Goal: Information Seeking & Learning: Check status

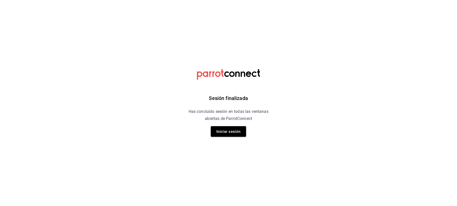
click at [239, 137] on div "Sesión finalizada Has concluido sesión en todas las ventanas abiertas de Parrot…" at bounding box center [229, 103] width 128 height 206
click at [238, 133] on button "Iniciar sesión" at bounding box center [228, 131] width 35 height 11
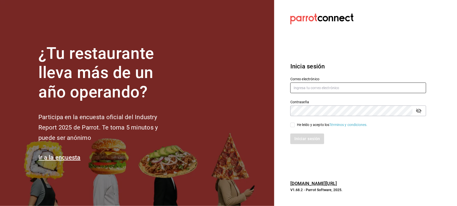
type input "auxiliar.contable@flamingosgolf.com.mx"
click at [293, 125] on input "He leído y acepto los Términos y condiciones." at bounding box center [293, 125] width 5 height 5
checkbox input "true"
click at [298, 132] on div "Iniciar sesión" at bounding box center [356, 136] width 142 height 17
click at [298, 139] on button "Iniciar sesión" at bounding box center [308, 139] width 34 height 11
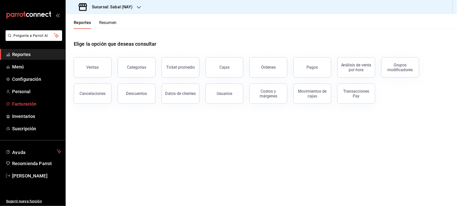
click at [28, 107] on span "Facturación" at bounding box center [36, 104] width 49 height 7
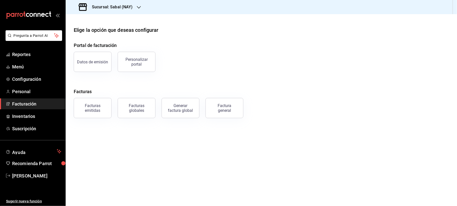
click at [27, 102] on span "Facturación" at bounding box center [36, 104] width 49 height 7
click at [101, 112] on div "Facturas emitidas" at bounding box center [92, 108] width 31 height 10
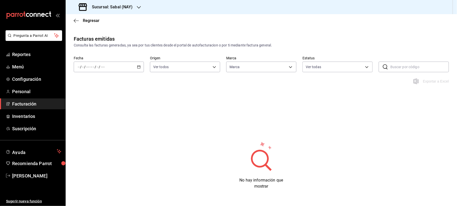
type input "7bb9fc4a-963e-4e00-9402-9ac56289446f"
click at [138, 67] on icon "button" at bounding box center [139, 67] width 4 height 4
click at [82, 114] on span "Mes actual" at bounding box center [97, 116] width 39 height 5
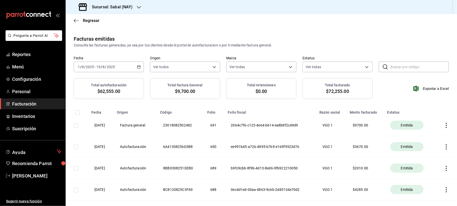
click at [143, 7] on div "Sucursal: Sabal (NAY)" at bounding box center [262, 7] width 392 height 14
click at [134, 8] on div "Sucursal: Sabal (NAY)" at bounding box center [106, 7] width 73 height 14
click at [114, 35] on div "Flamingos Golf" at bounding box center [104, 33] width 68 height 5
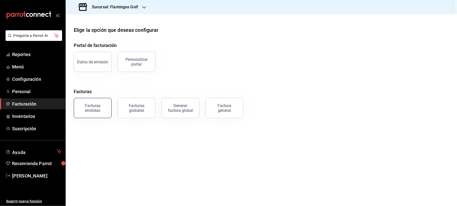
click at [95, 115] on button "Facturas emitidas" at bounding box center [93, 108] width 38 height 20
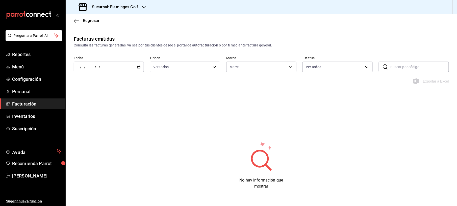
type input "fcb6ad62-2d7c-4c8d-a7b9-f3ea60482d45"
click at [139, 69] on div "/ / - / /" at bounding box center [109, 67] width 70 height 11
click at [88, 116] on span "Mes actual" at bounding box center [97, 116] width 39 height 5
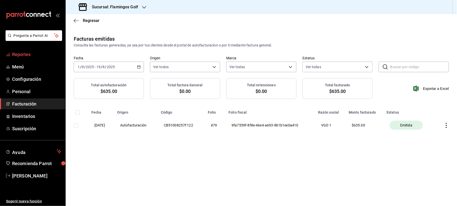
click at [27, 54] on span "Reportes" at bounding box center [36, 54] width 49 height 7
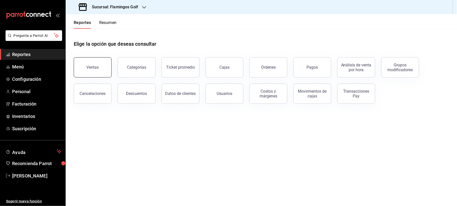
click at [97, 76] on div "Ventas" at bounding box center [90, 64] width 44 height 26
click at [87, 72] on button "Ventas" at bounding box center [93, 67] width 38 height 20
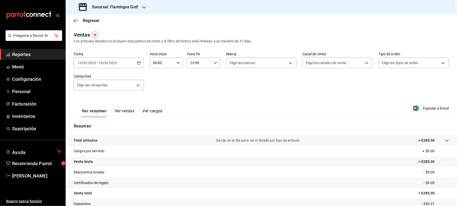
click at [138, 63] on icon "button" at bounding box center [139, 63] width 4 height 4
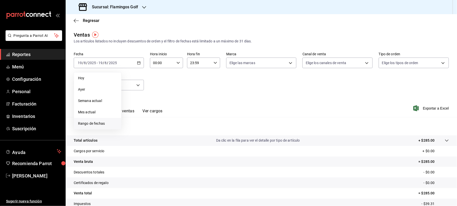
click at [82, 123] on span "Rango de fechas" at bounding box center [97, 123] width 39 height 5
click at [167, 119] on abbr "15" at bounding box center [167, 119] width 3 height 4
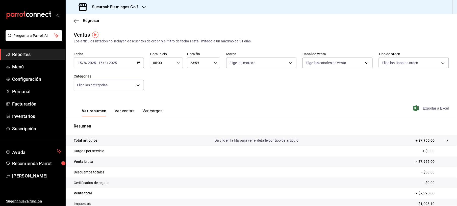
click at [431, 108] on span "Exportar a Excel" at bounding box center [432, 108] width 35 height 6
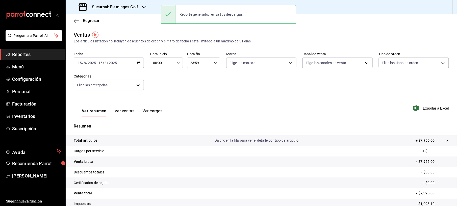
click at [140, 65] on div "[DATE] [DATE] - [DATE] [DATE]" at bounding box center [109, 63] width 70 height 11
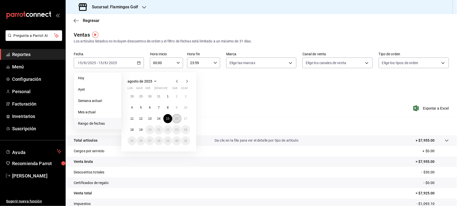
click at [175, 117] on button "16" at bounding box center [176, 118] width 9 height 9
click at [176, 117] on abbr "16" at bounding box center [176, 119] width 3 height 4
click at [176, 117] on div "Resumen Total artículos Da clic en la fila para ver el detalle por tipo de artí…" at bounding box center [262, 171] width 392 height 109
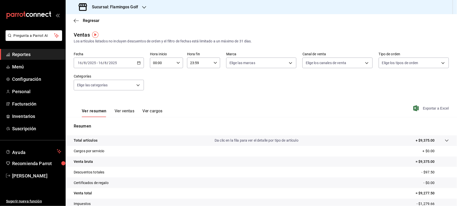
click at [417, 110] on span "Exportar a Excel" at bounding box center [432, 108] width 35 height 6
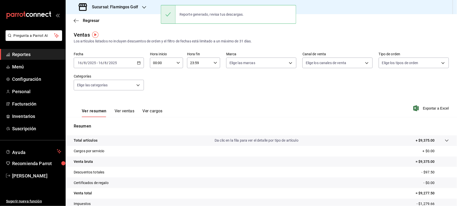
click at [224, 37] on div "Ventas Los artículos listados no incluyen descuentos de orden y el filtro de fe…" at bounding box center [262, 37] width 376 height 13
click at [143, 64] on div "Fecha [DATE] [DATE] - [DATE] [DATE] Hora inicio 00:00 Hora inicio Hora fin 23:5…" at bounding box center [262, 74] width 376 height 44
click at [137, 65] on div "[DATE] [DATE] - [DATE] [DATE]" at bounding box center [109, 63] width 70 height 11
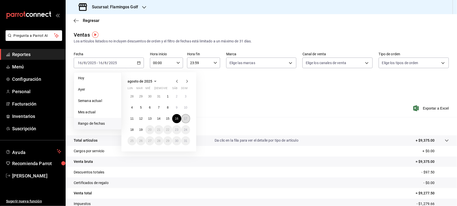
click at [185, 117] on abbr "17" at bounding box center [185, 119] width 3 height 4
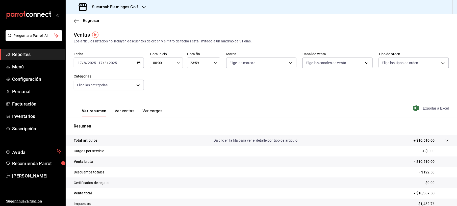
click at [429, 109] on span "Exportar a Excel" at bounding box center [432, 108] width 35 height 6
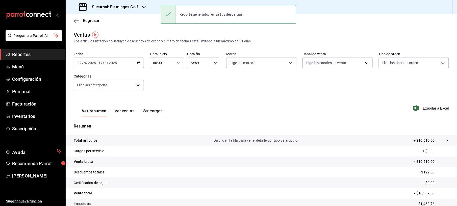
click at [136, 62] on div "[DATE] [DATE] - [DATE] [DATE]" at bounding box center [109, 63] width 70 height 11
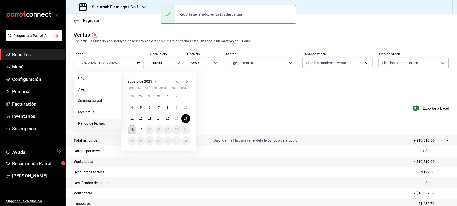
click at [131, 131] on abbr "18" at bounding box center [131, 130] width 3 height 4
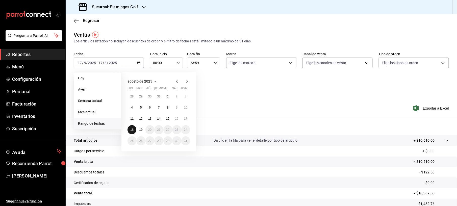
click at [131, 131] on abbr "18" at bounding box center [131, 130] width 3 height 4
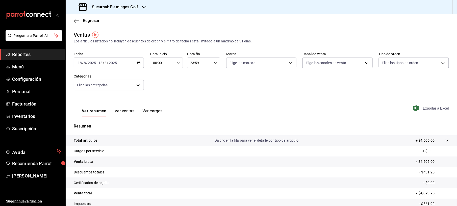
click at [437, 107] on span "Exportar a Excel" at bounding box center [432, 108] width 35 height 6
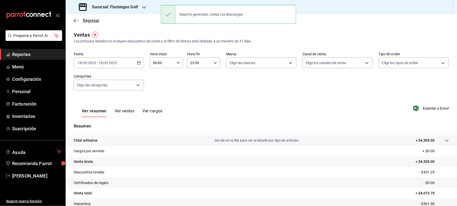
click at [89, 19] on span "Regresar" at bounding box center [91, 20] width 17 height 5
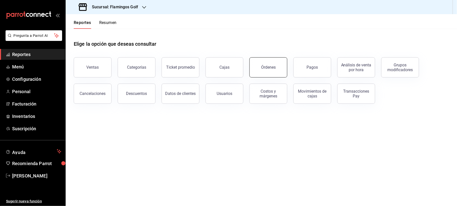
click at [276, 70] on button "Órdenes" at bounding box center [269, 67] width 38 height 20
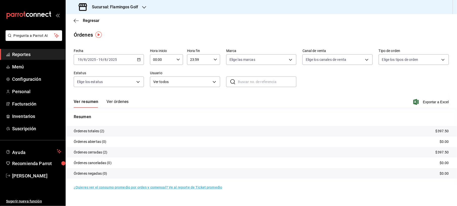
click at [143, 59] on div "[DATE] [DATE] - [DATE] [DATE]" at bounding box center [109, 59] width 70 height 11
click at [90, 129] on span "Rango de fechas" at bounding box center [97, 131] width 39 height 5
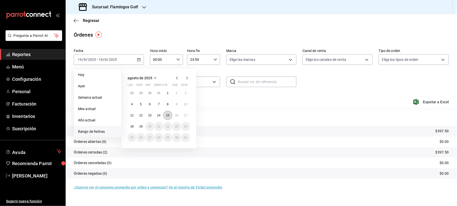
click at [168, 116] on abbr "15" at bounding box center [167, 116] width 3 height 4
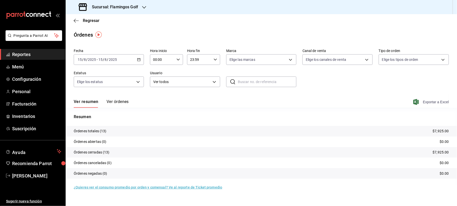
click at [434, 100] on span "Exportar a Excel" at bounding box center [432, 102] width 35 height 6
